Goal: Information Seeking & Learning: Understand process/instructions

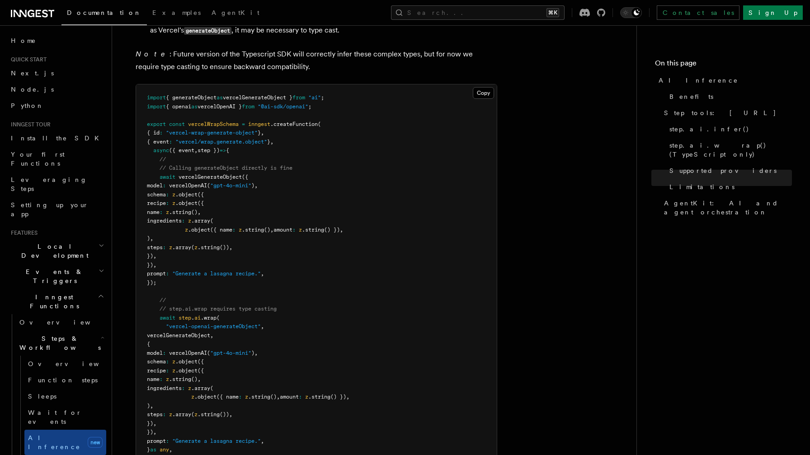
scroll to position [2180, 0]
click at [51, 455] on link "Fetch new" at bounding box center [65, 464] width 82 height 18
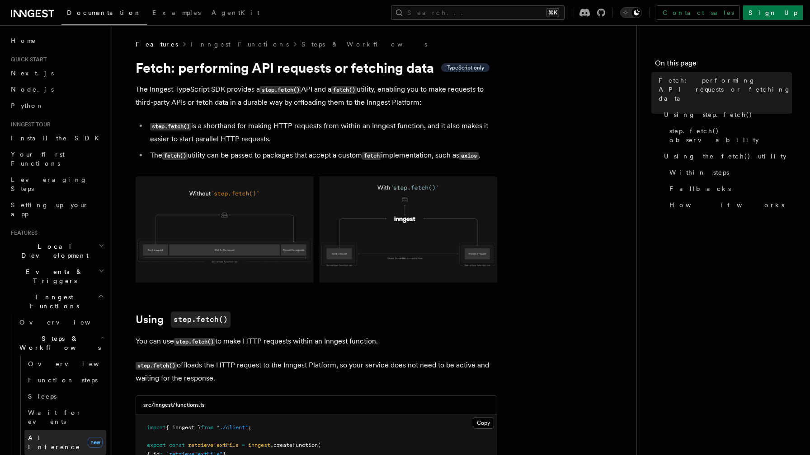
click at [70, 430] on link "AI Inference new" at bounding box center [65, 442] width 82 height 25
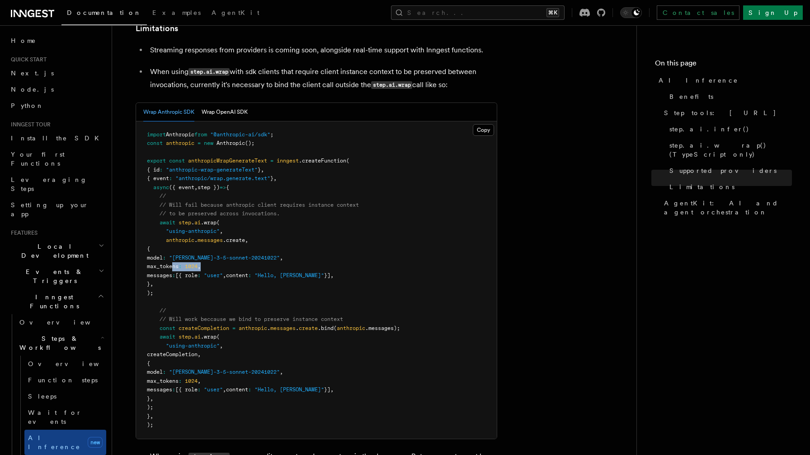
drag, startPoint x: 233, startPoint y: 229, endPoint x: 171, endPoint y: 230, distance: 61.9
click at [171, 230] on pre "import Anthropic from "@anthropic-ai/sdk" ; const anthropic = new Anthropic ();…" at bounding box center [316, 281] width 361 height 318
copy span "max_tokens : 1024 ,"
click at [291, 266] on pre "import Anthropic from "@anthropic-ai/sdk" ; const anthropic = new Anthropic ();…" at bounding box center [316, 281] width 361 height 318
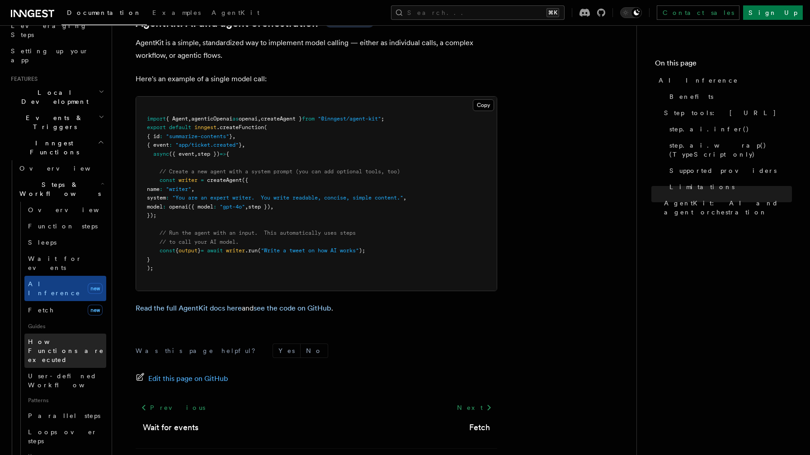
scroll to position [154, 0]
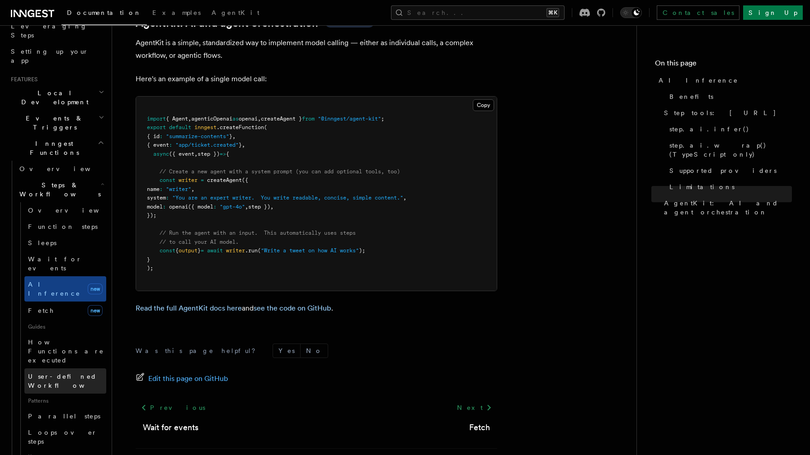
click at [87, 373] on span "User-defined Workflows" at bounding box center [68, 381] width 81 height 16
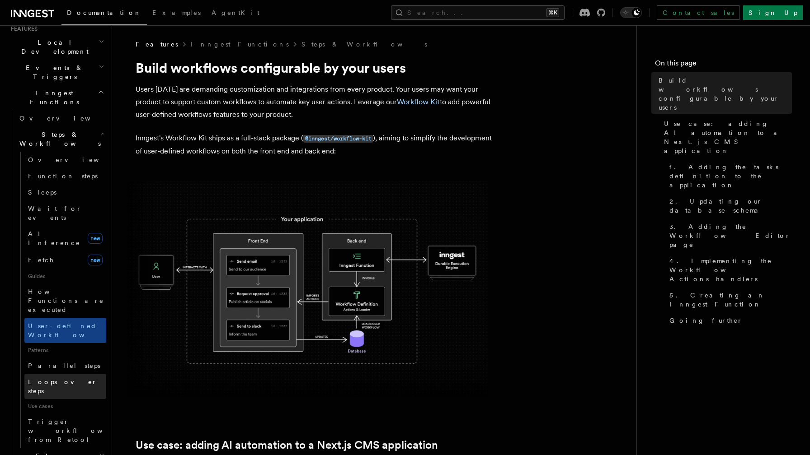
scroll to position [207, 0]
click at [75, 371] on link "Loops over steps" at bounding box center [65, 383] width 82 height 25
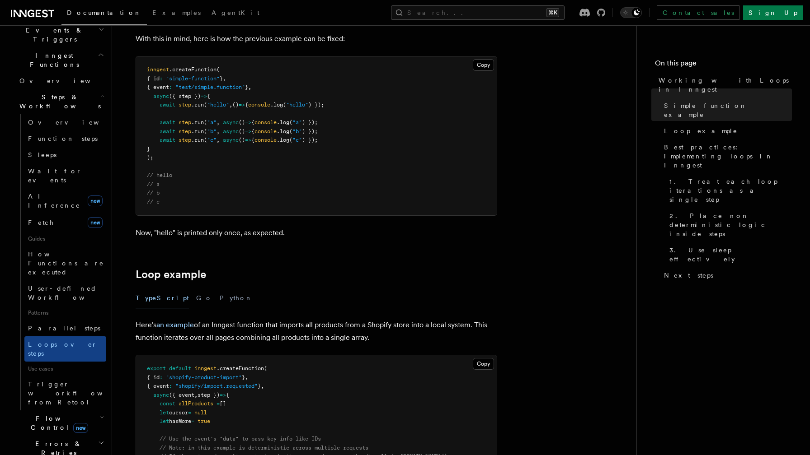
scroll to position [249, 0]
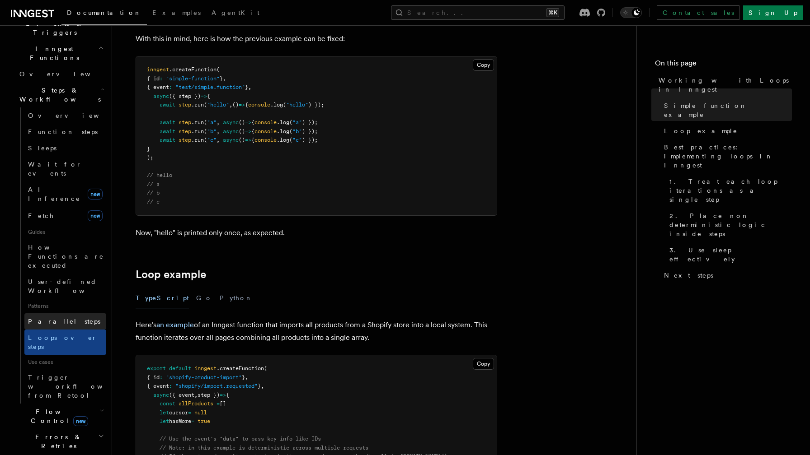
click at [64, 318] on span "Parallel steps" at bounding box center [64, 321] width 72 height 7
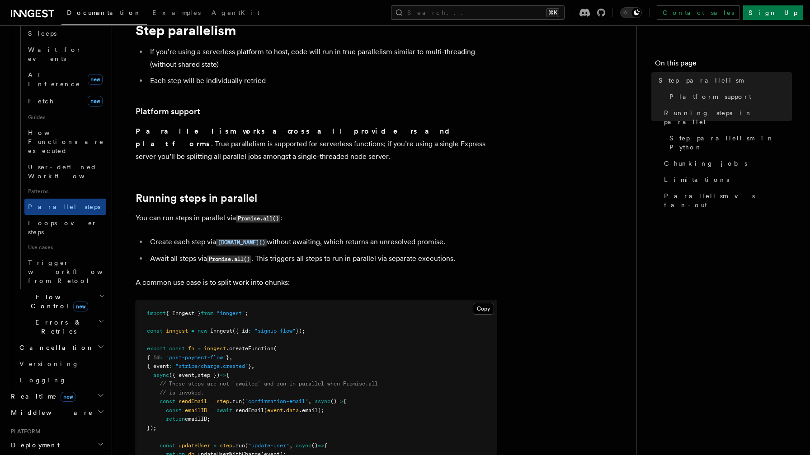
scroll to position [364, 0]
click at [77, 388] on h2 "Realtime new" at bounding box center [56, 396] width 99 height 16
click at [77, 425] on span "React hooks / Next.js" at bounding box center [59, 433] width 80 height 16
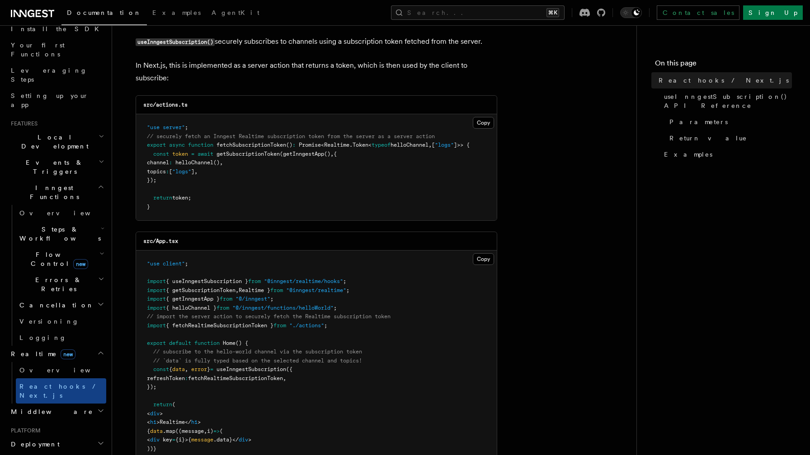
scroll to position [105, 0]
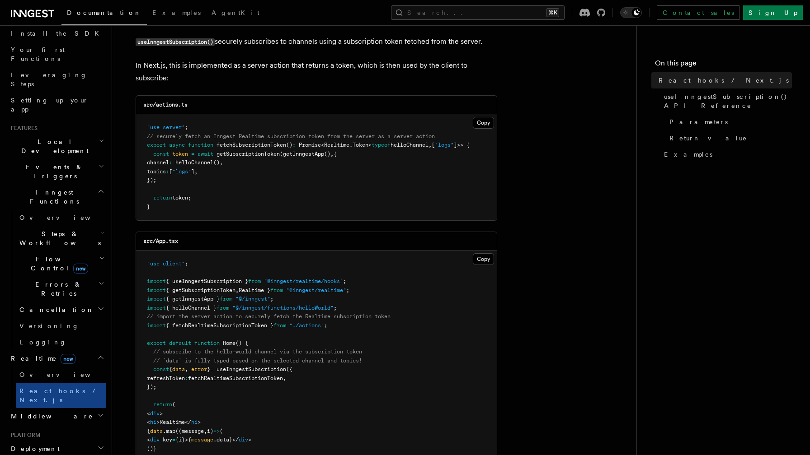
click at [39, 255] on span "Flow Control new" at bounding box center [58, 264] width 84 height 18
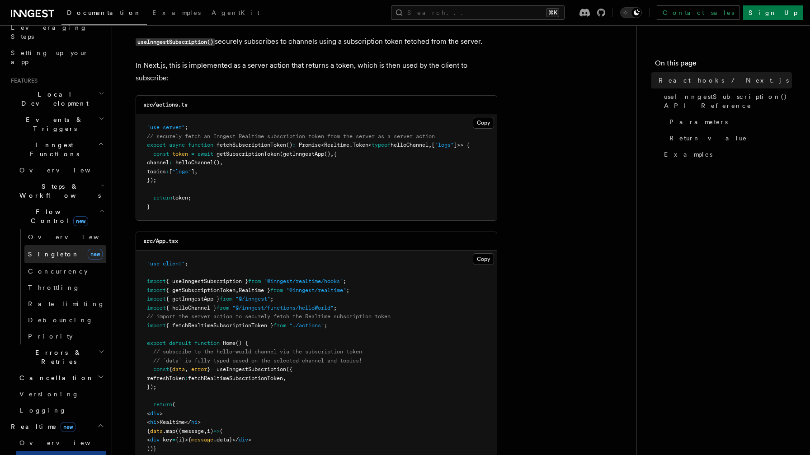
scroll to position [150, 0]
click at [87, 180] on h2 "Steps & Workflows" at bounding box center [61, 192] width 90 height 25
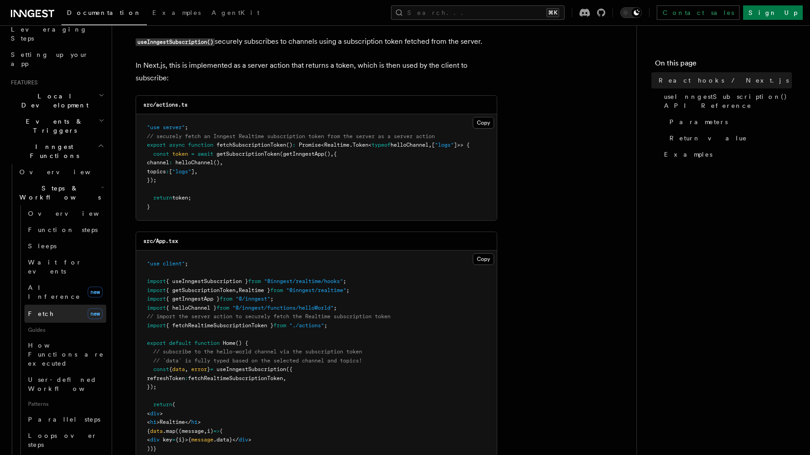
click at [57, 305] on link "Fetch new" at bounding box center [65, 314] width 82 height 18
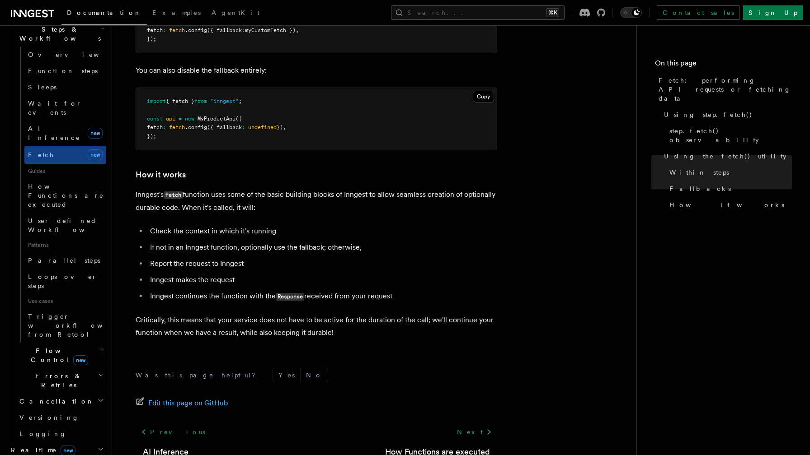
scroll to position [2024, 0]
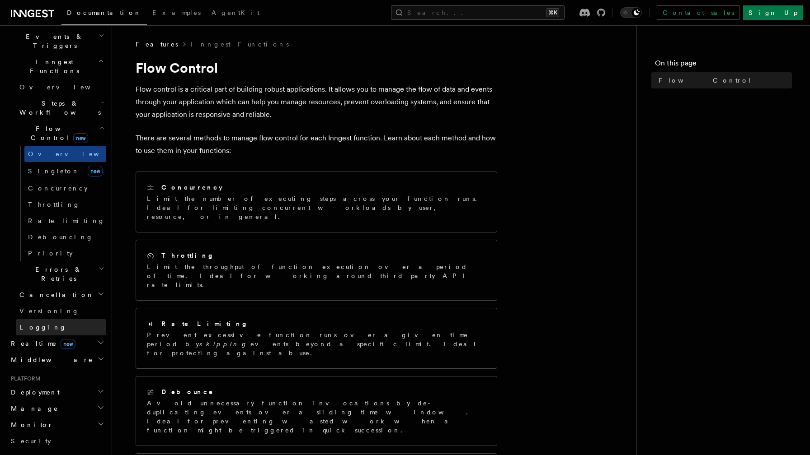
scroll to position [235, 0]
click at [65, 262] on h2 "Errors & Retries" at bounding box center [61, 274] width 90 height 25
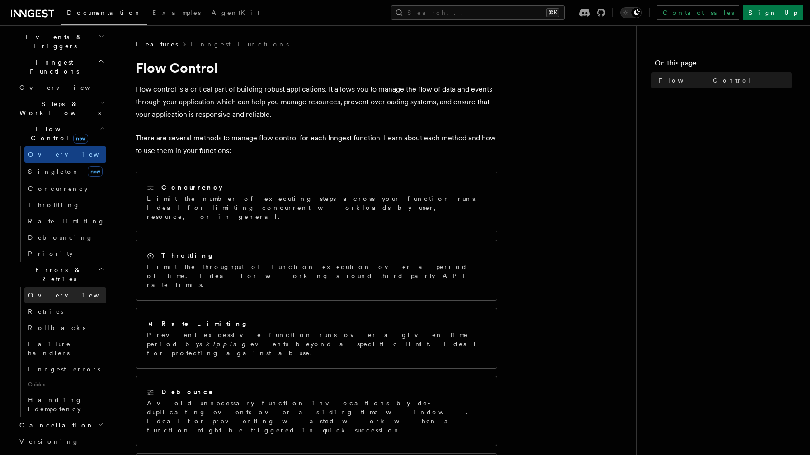
click at [60, 287] on link "Overview" at bounding box center [65, 295] width 82 height 16
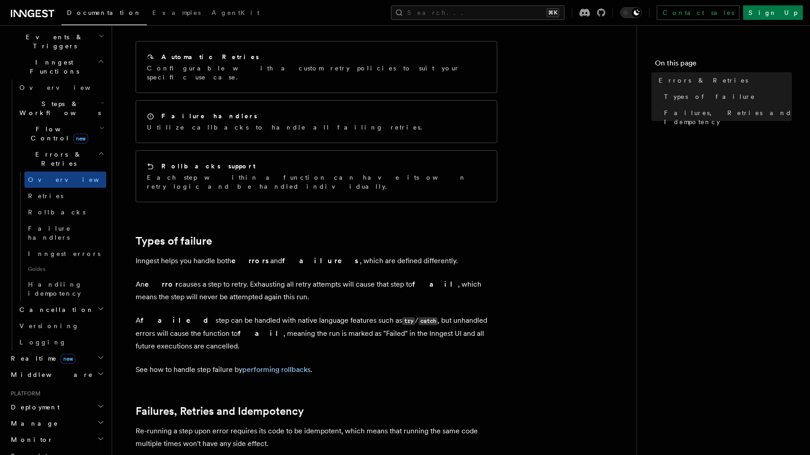
scroll to position [299, 0]
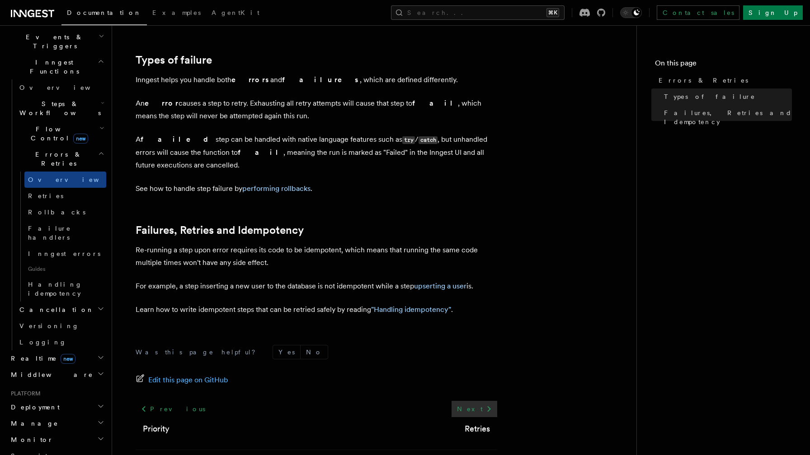
click at [484, 404] on icon at bounding box center [488, 409] width 11 height 11
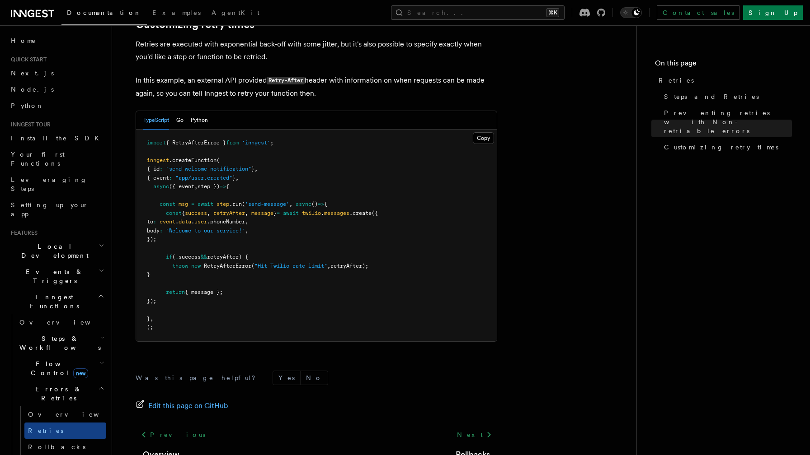
scroll to position [1260, 0]
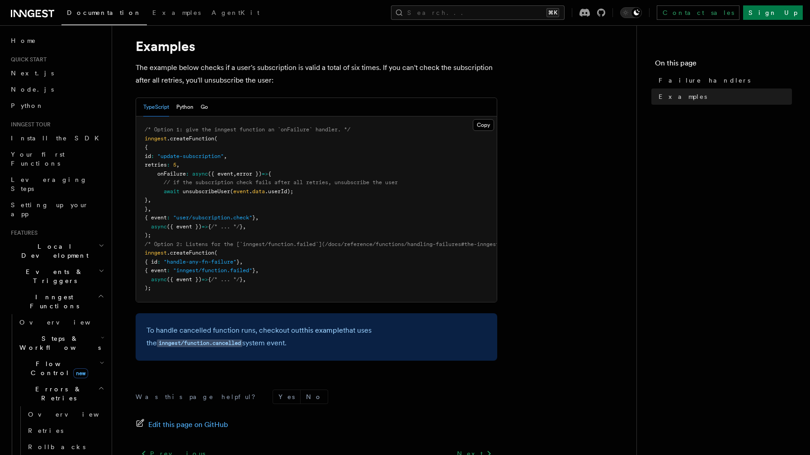
scroll to position [216, 0]
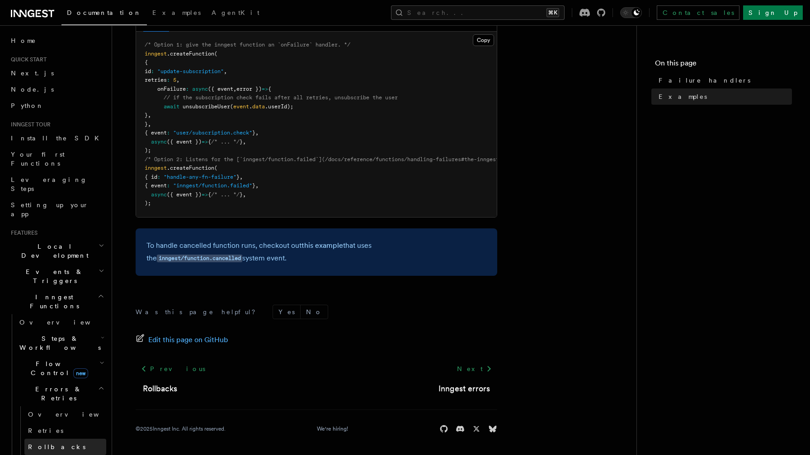
click at [69, 439] on link "Rollbacks" at bounding box center [65, 447] width 82 height 16
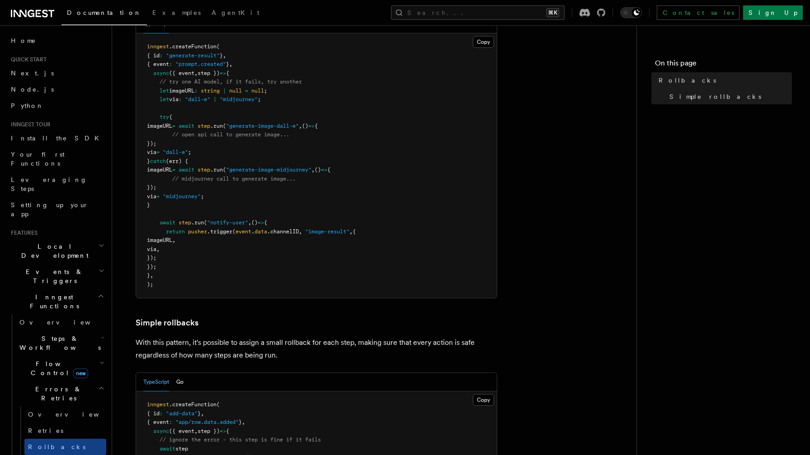
scroll to position [198, 0]
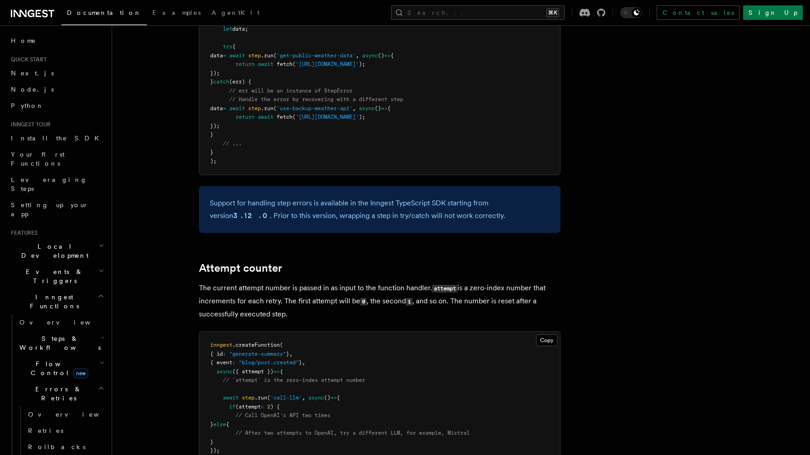
scroll to position [1354, 0]
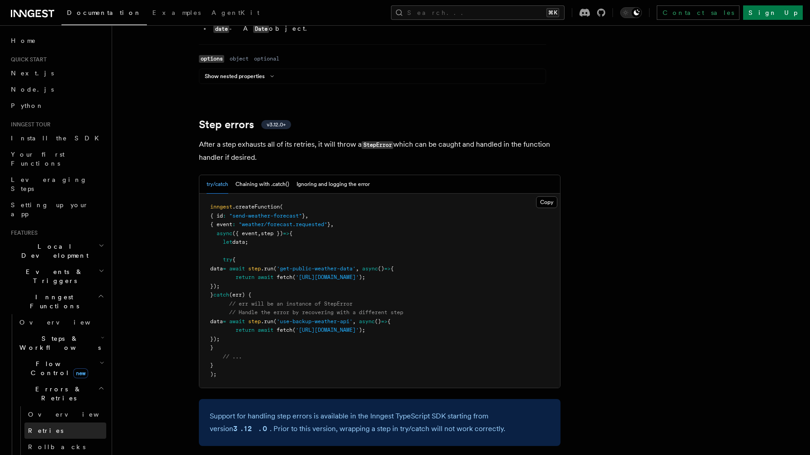
click at [42, 423] on link "Retries" at bounding box center [65, 431] width 82 height 16
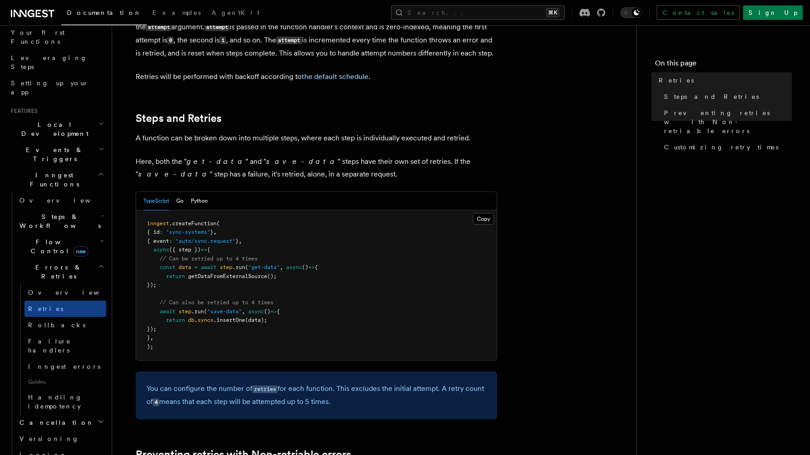
scroll to position [206, 0]
